Goal: Task Accomplishment & Management: Complete application form

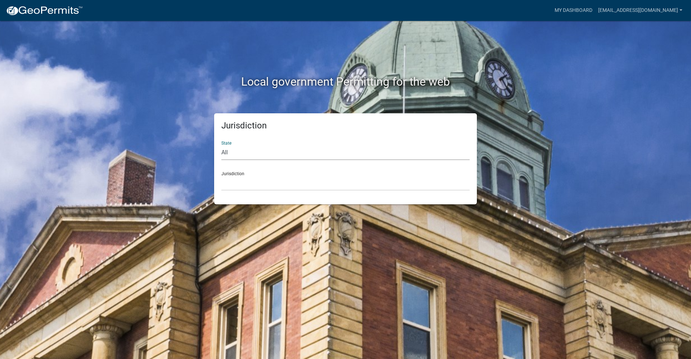
click at [292, 158] on select "All [US_STATE] [US_STATE] [US_STATE] [US_STATE] [US_STATE] [US_STATE] [US_STATE…" at bounding box center [345, 152] width 248 height 15
select select "[US_STATE]"
click at [221, 145] on select "All [US_STATE] [US_STATE] [US_STATE] [US_STATE] [US_STATE] [US_STATE] [US_STATE…" at bounding box center [345, 152] width 248 height 15
click at [301, 179] on select "[GEOGRAPHIC_DATA], [US_STATE] [GEOGRAPHIC_DATA], [US_STATE] [GEOGRAPHIC_DATA], …" at bounding box center [345, 183] width 248 height 15
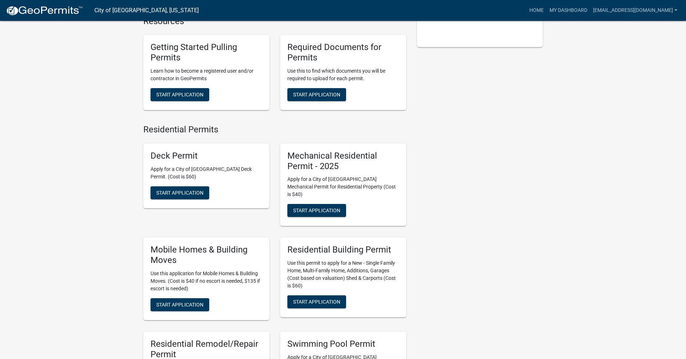
scroll to position [216, 0]
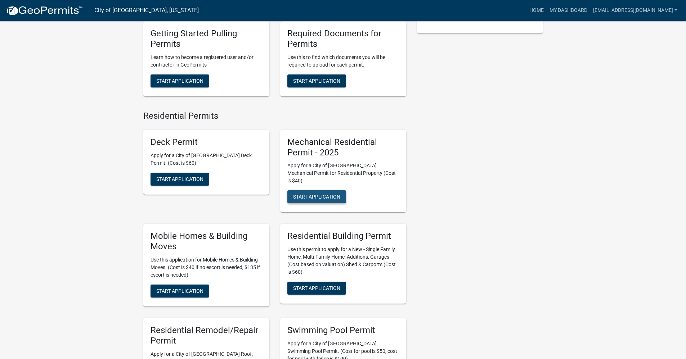
click at [326, 193] on button "Start Application" at bounding box center [316, 196] width 59 height 13
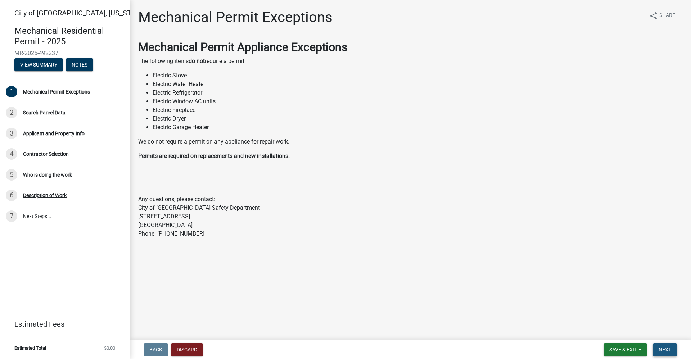
drag, startPoint x: 664, startPoint y: 351, endPoint x: 648, endPoint y: 341, distance: 18.9
click at [664, 351] on span "Next" at bounding box center [665, 350] width 13 height 6
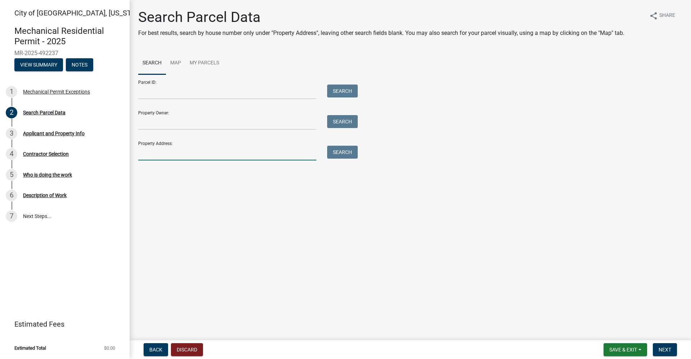
click at [153, 156] on input "Property Address:" at bounding box center [227, 153] width 178 height 15
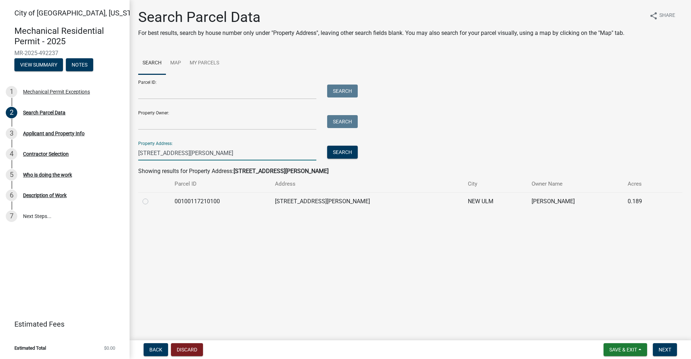
type input "[STREET_ADDRESS][PERSON_NAME]"
click at [151, 197] on label at bounding box center [151, 197] width 0 height 0
click at [151, 202] on input "radio" at bounding box center [153, 199] width 5 height 5
radio input "true"
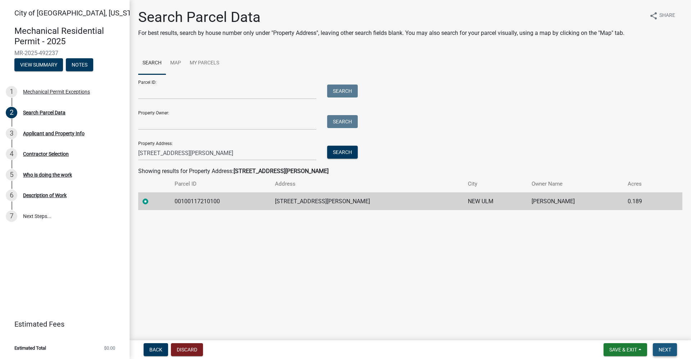
click at [664, 350] on span "Next" at bounding box center [665, 350] width 13 height 6
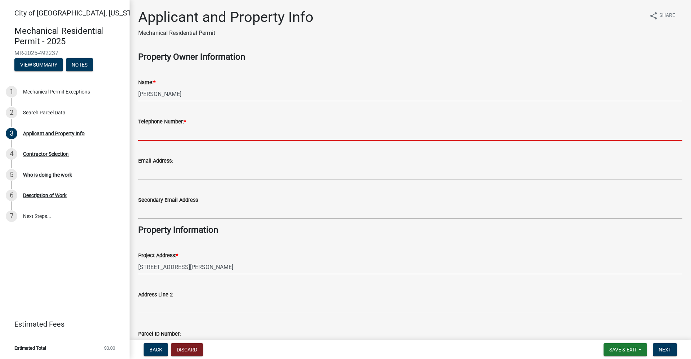
click at [202, 132] on input "Telephone Number: *" at bounding box center [410, 133] width 544 height 15
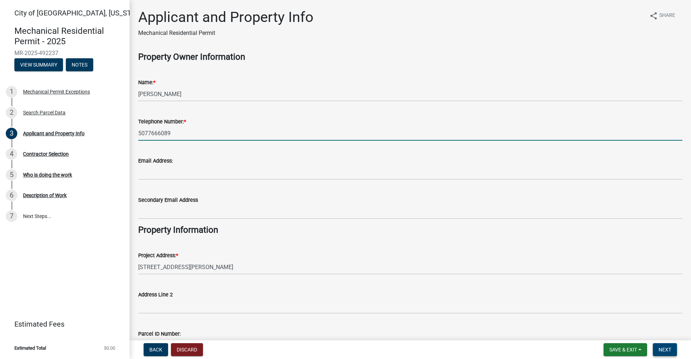
type input "5077666089"
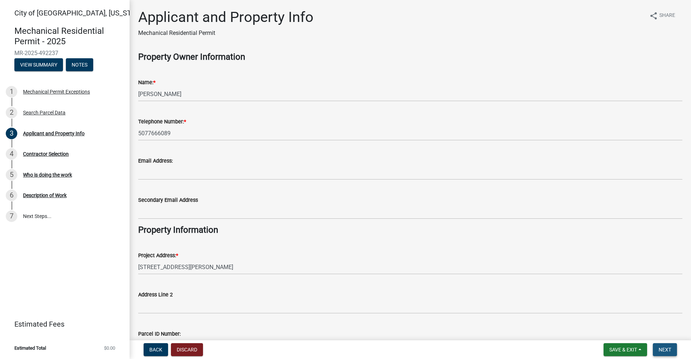
click at [670, 352] on span "Next" at bounding box center [665, 350] width 13 height 6
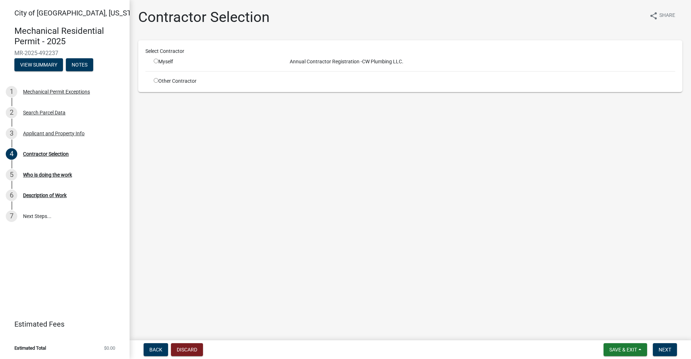
click at [157, 59] on input "radio" at bounding box center [156, 61] width 5 height 5
radio input "true"
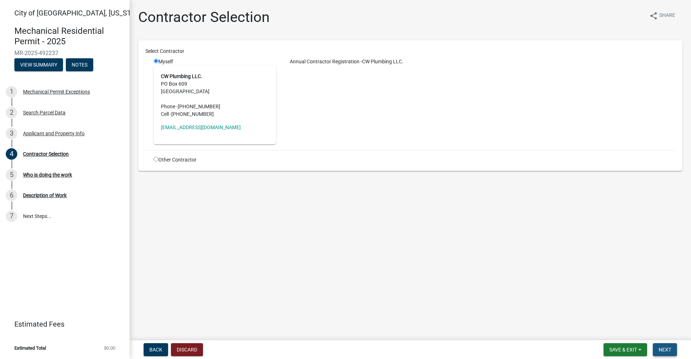
click at [664, 351] on span "Next" at bounding box center [665, 350] width 13 height 6
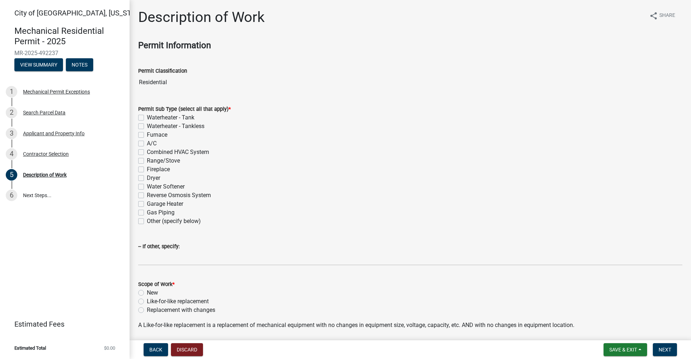
click at [147, 117] on label "Waterheater - Tank" at bounding box center [171, 117] width 48 height 9
click at [147, 117] on input "Waterheater - Tank" at bounding box center [149, 115] width 5 height 5
checkbox input "true"
checkbox input "false"
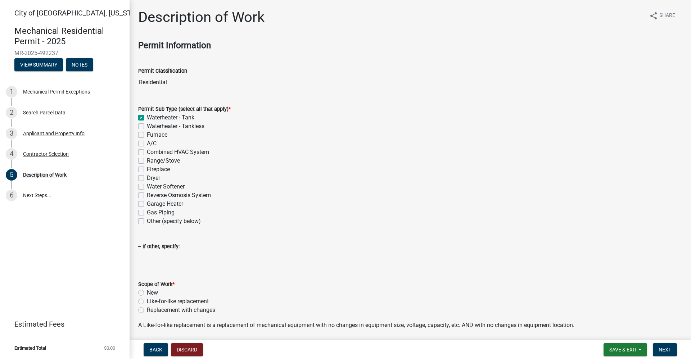
checkbox input "false"
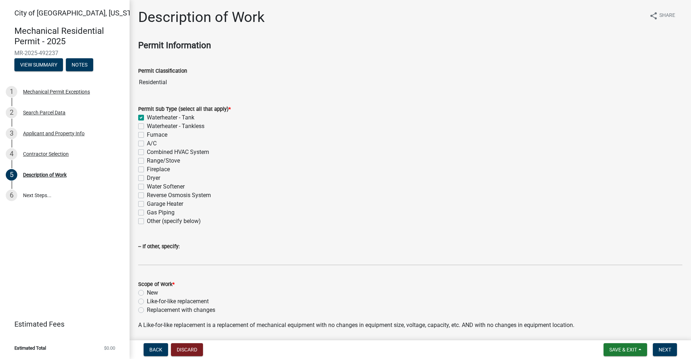
checkbox input "false"
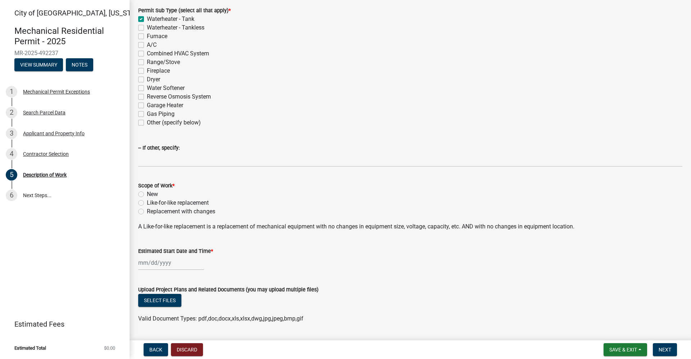
scroll to position [119, 0]
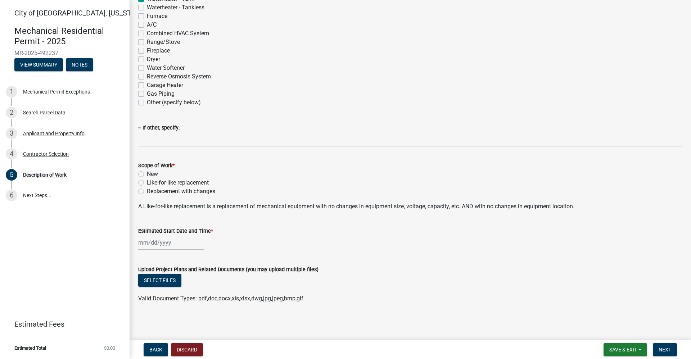
click at [147, 183] on label "Like-for-like replacement" at bounding box center [178, 183] width 62 height 9
click at [147, 183] on input "Like-for-like replacement" at bounding box center [149, 181] width 5 height 5
radio input "true"
select select "10"
select select "2025"
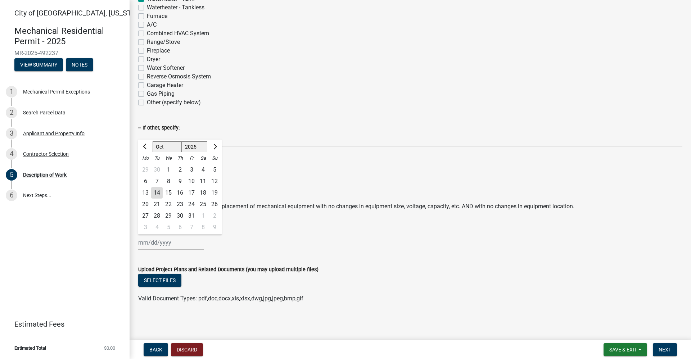
click at [153, 240] on input "Estimated Start Date and Time *" at bounding box center [171, 242] width 66 height 15
click at [145, 195] on div "13" at bounding box center [146, 193] width 12 height 12
type input "[DATE]"
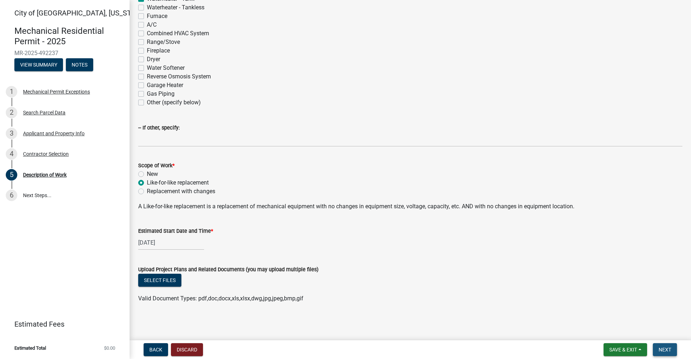
click at [668, 349] on span "Next" at bounding box center [665, 350] width 13 height 6
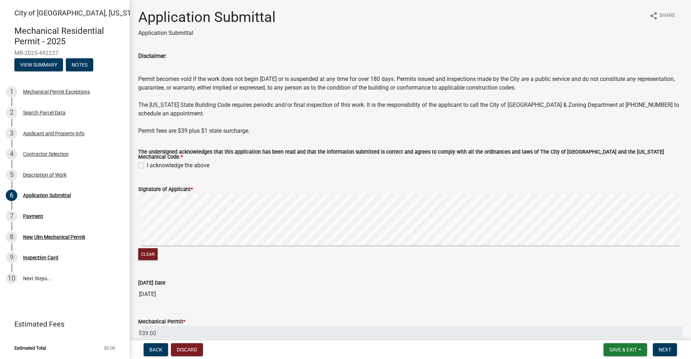
drag, startPoint x: 140, startPoint y: 162, endPoint x: 146, endPoint y: 181, distance: 20.2
click at [147, 162] on label "I acknowledge the above" at bounding box center [178, 165] width 63 height 9
click at [147, 162] on input "I acknowledge the above" at bounding box center [149, 163] width 5 height 5
checkbox input "true"
click at [575, 244] on signature-pad at bounding box center [410, 221] width 544 height 55
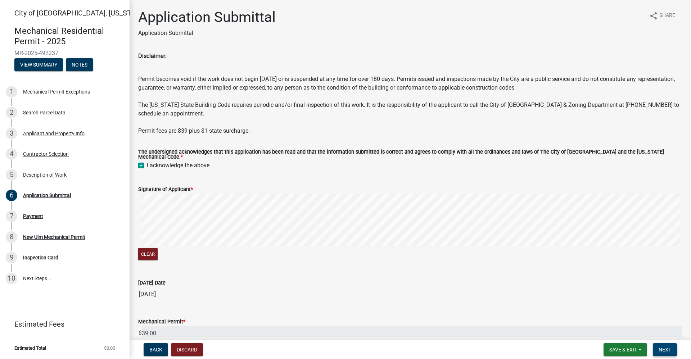
click at [665, 351] on span "Next" at bounding box center [665, 350] width 13 height 6
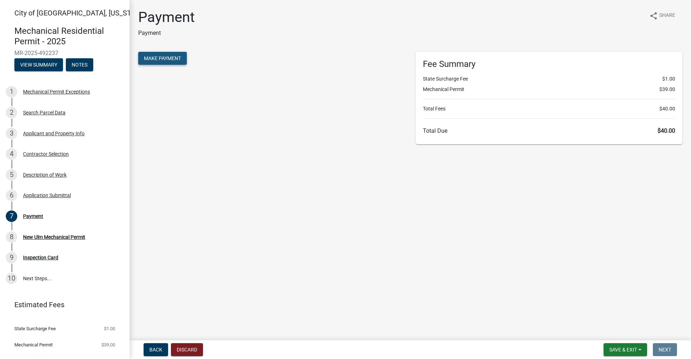
click at [152, 58] on span "Make Payment" at bounding box center [162, 58] width 37 height 6
